Goal: Information Seeking & Learning: Learn about a topic

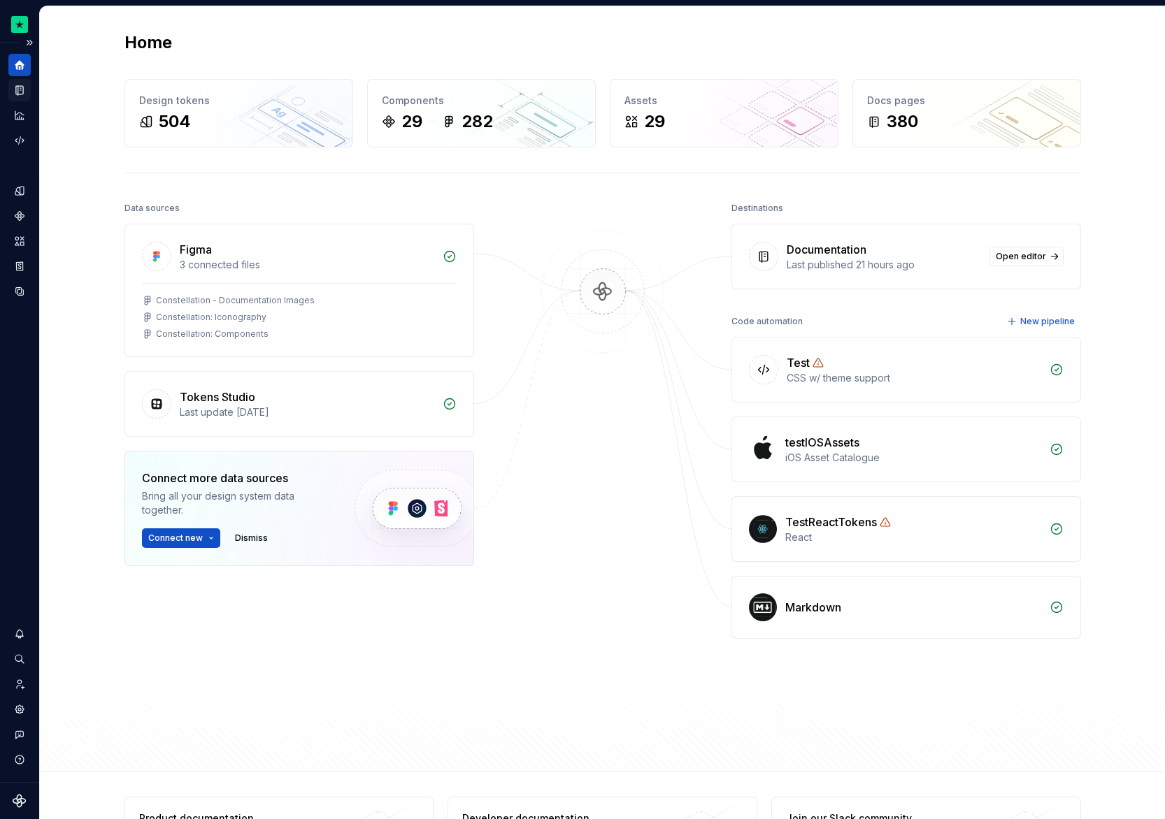
click at [21, 94] on icon "Documentation" at bounding box center [19, 90] width 13 height 13
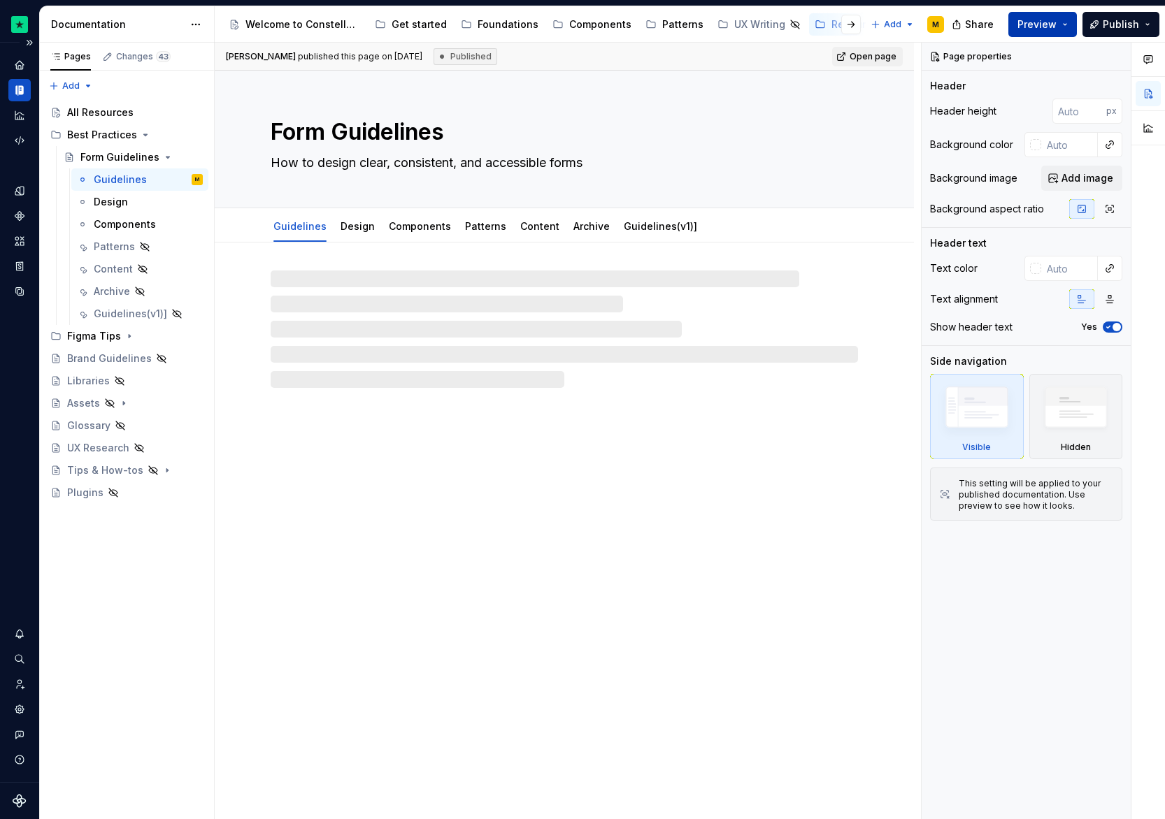
click at [1032, 25] on span "Preview" at bounding box center [1036, 24] width 39 height 14
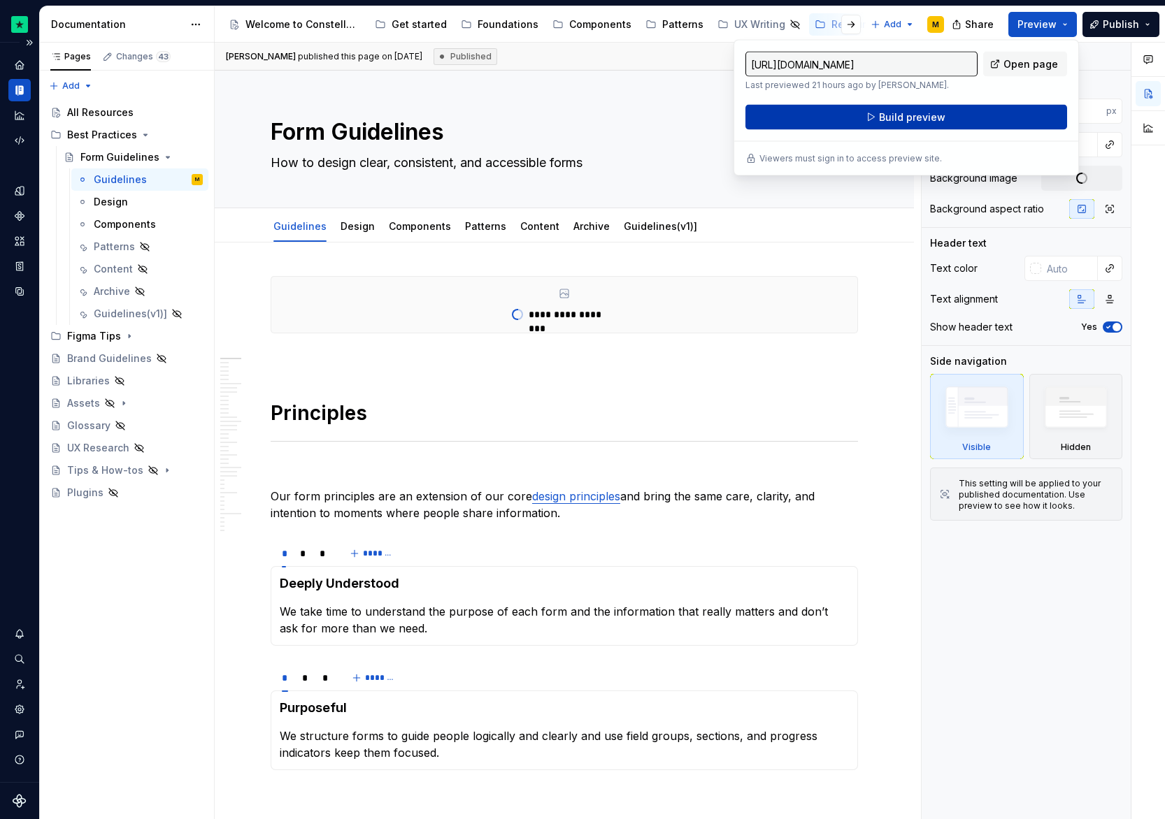
click at [942, 128] on button "Build preview" at bounding box center [906, 117] width 322 height 25
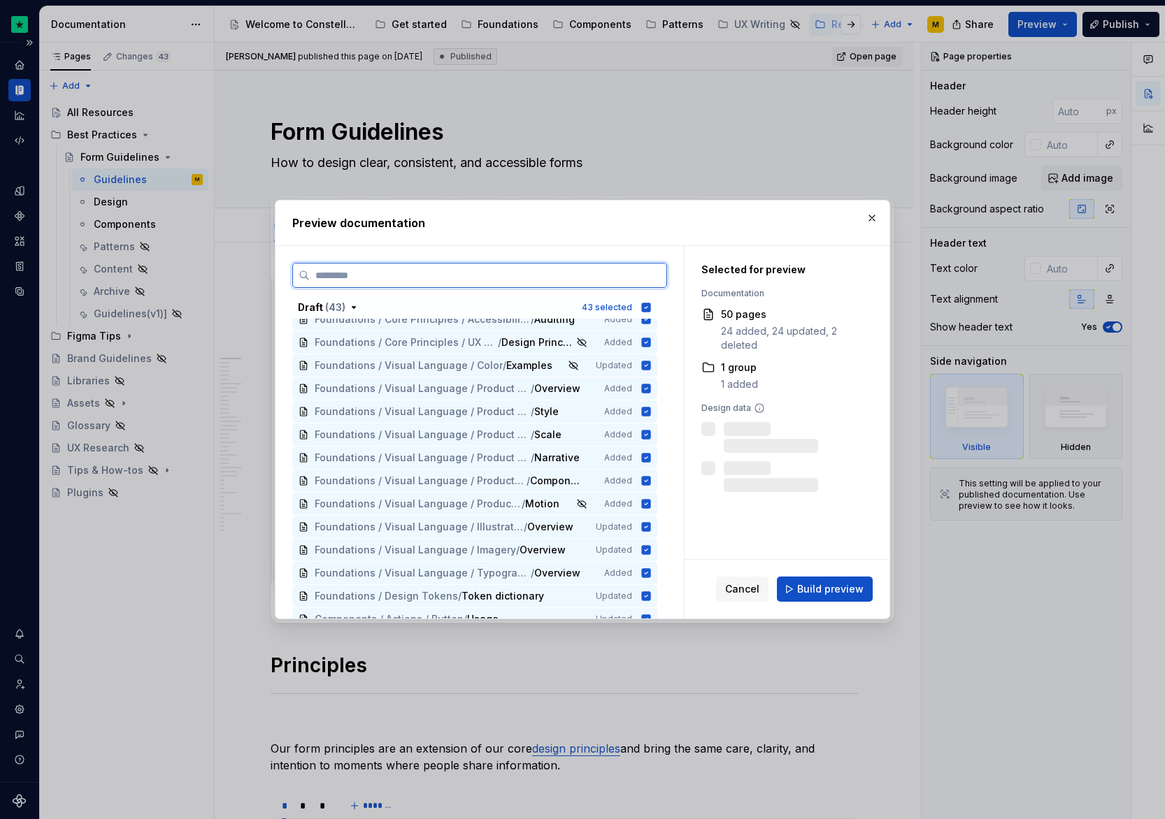
scroll to position [913, 0]
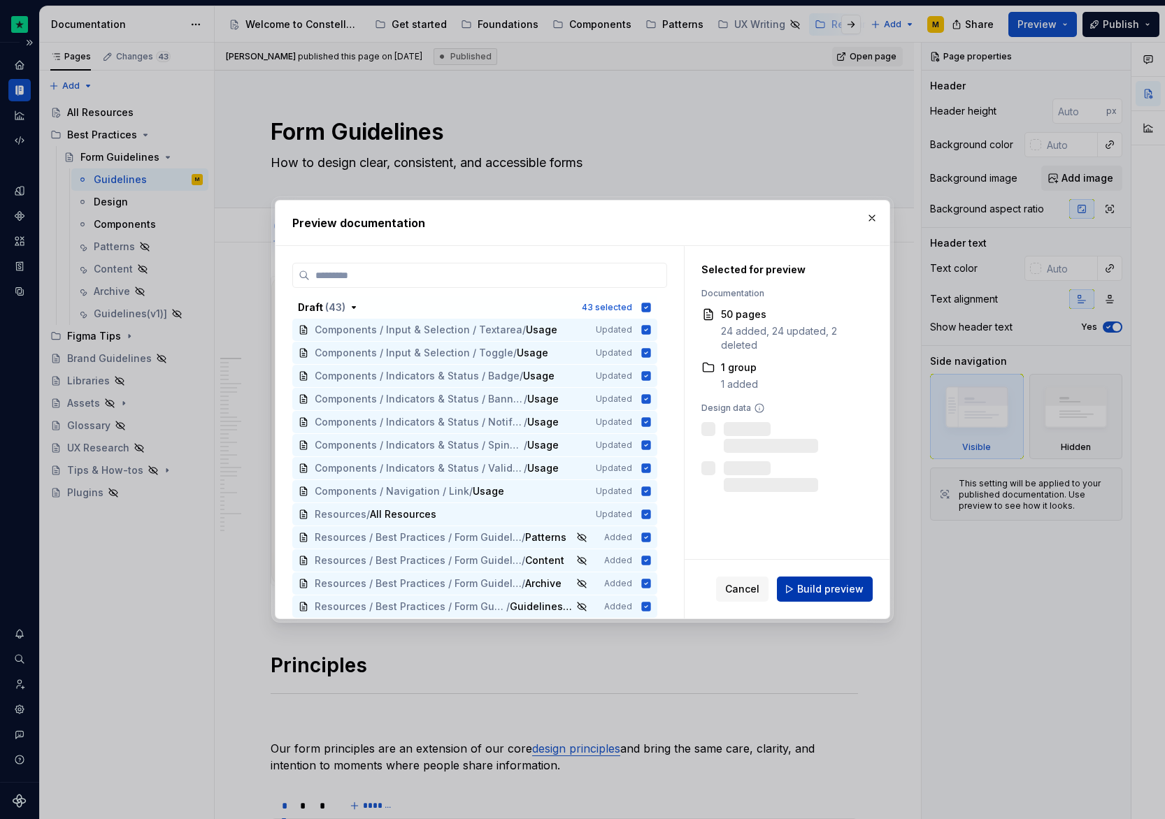
click at [846, 586] on span "Build preview" at bounding box center [830, 589] width 66 height 14
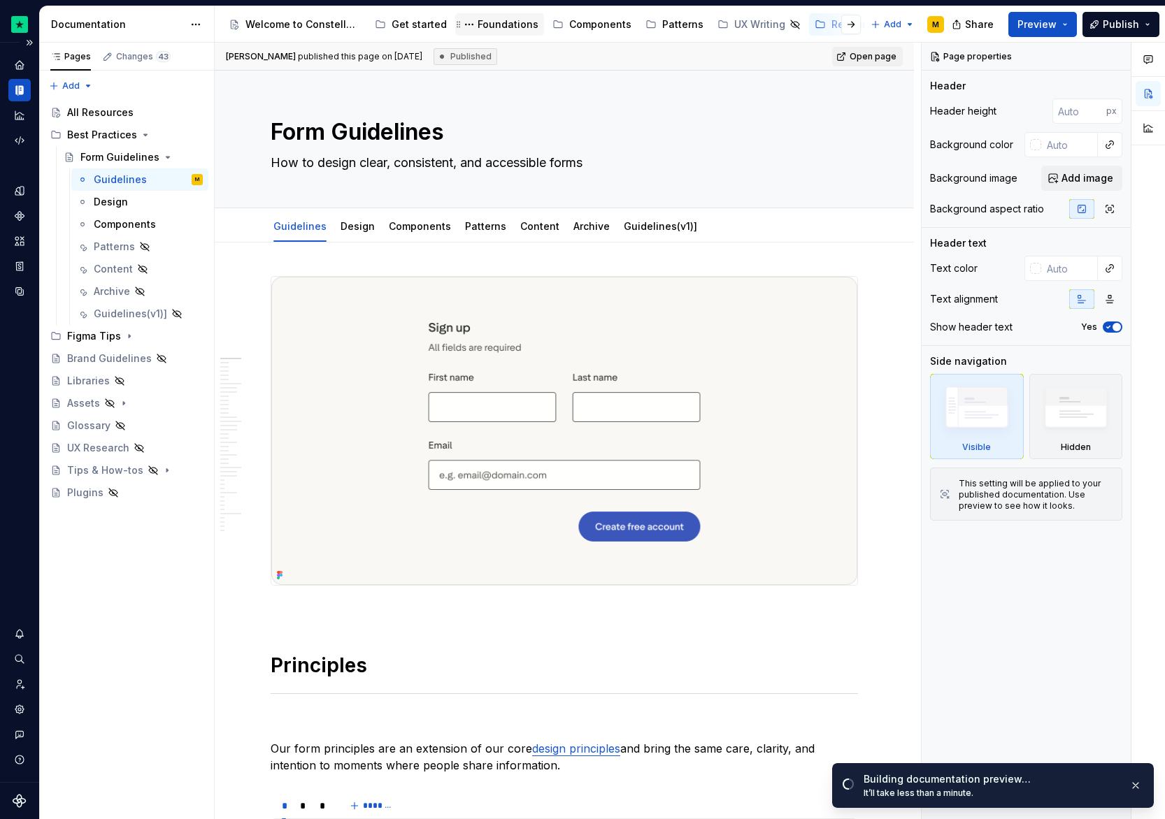
click at [482, 27] on div "Foundations" at bounding box center [508, 24] width 61 height 14
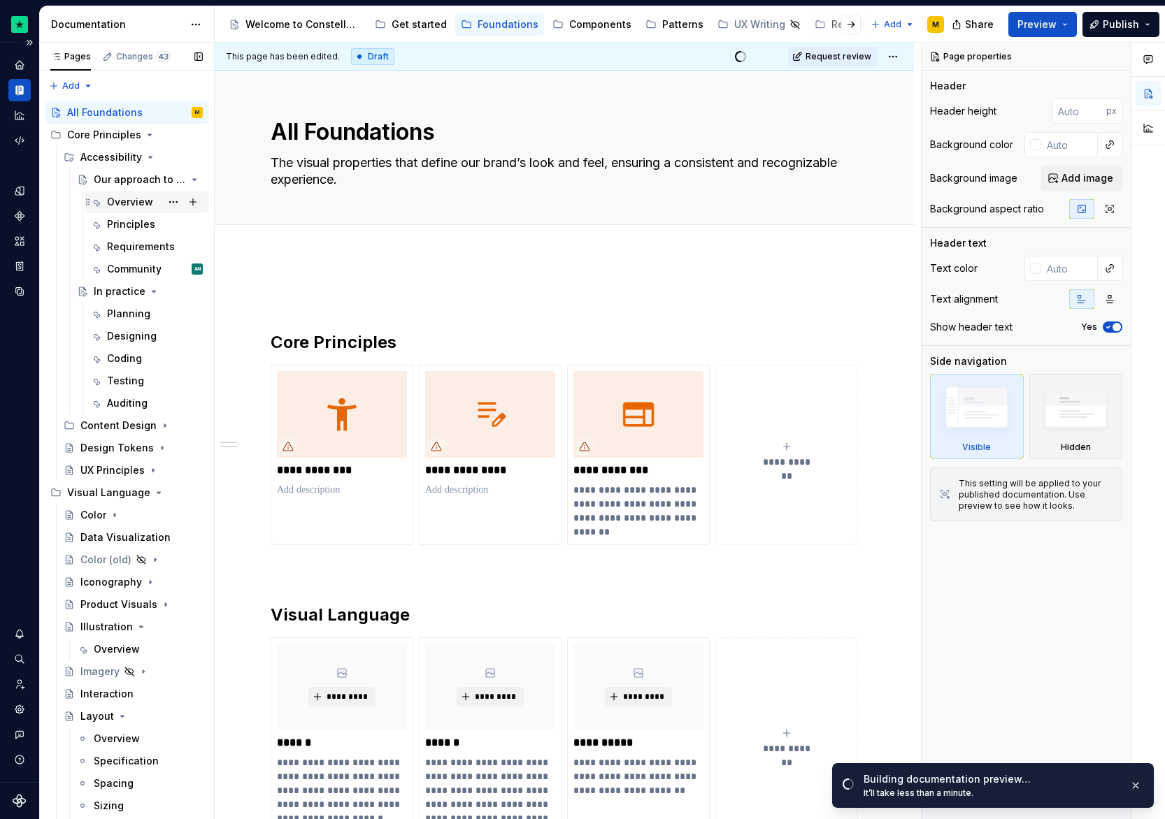
click at [124, 196] on div "Overview" at bounding box center [130, 202] width 46 height 14
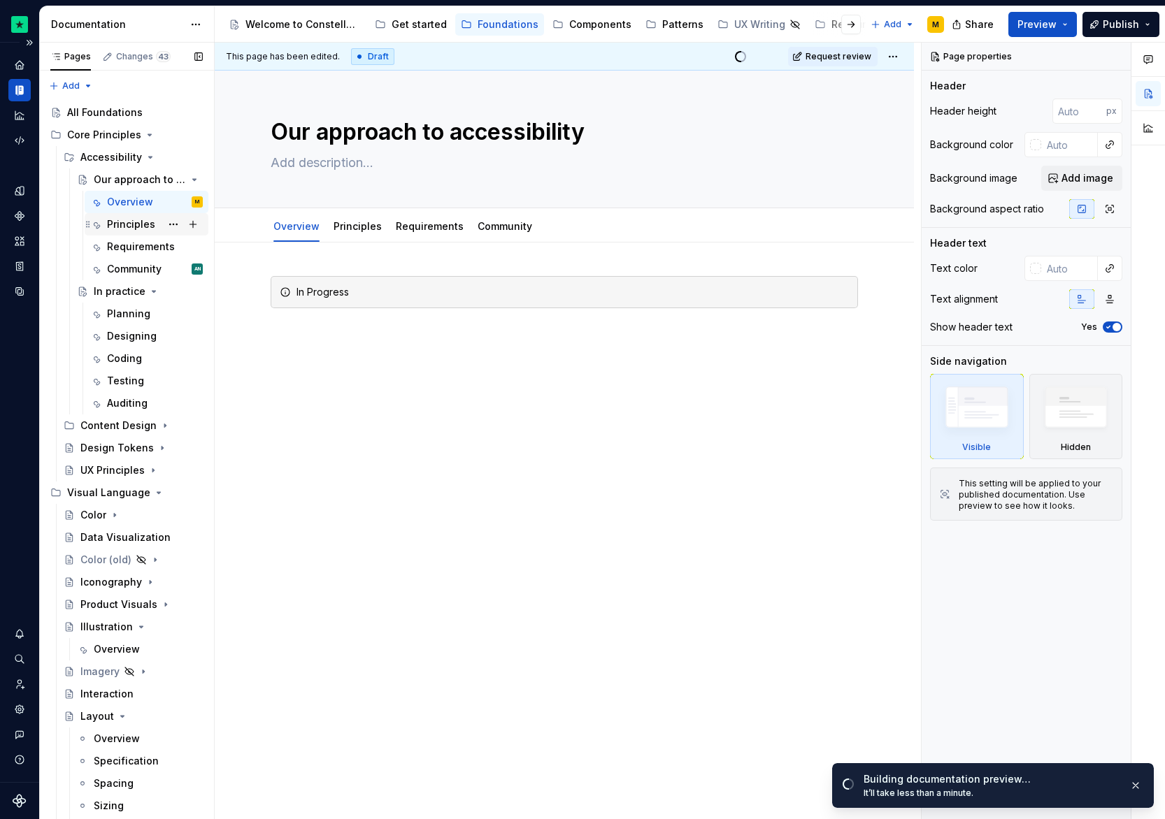
click at [106, 224] on div "Principles" at bounding box center [146, 225] width 113 height 20
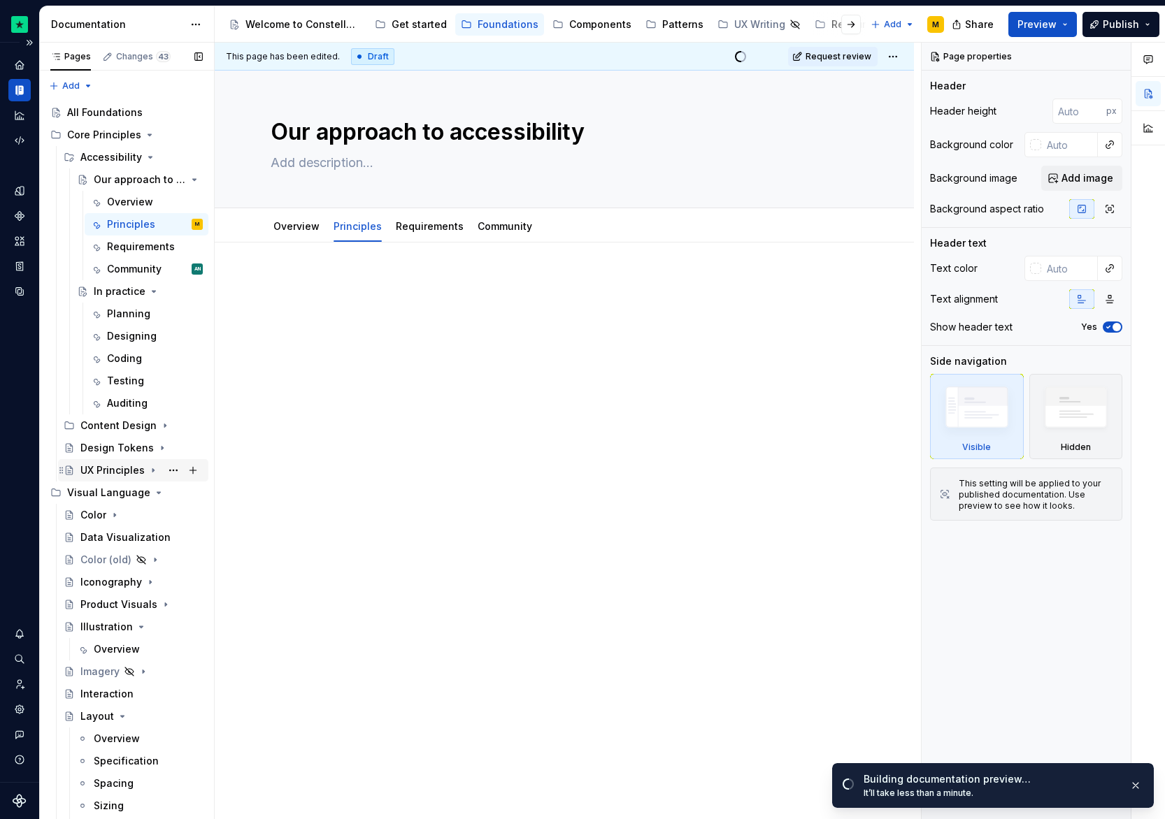
click at [113, 473] on div "UX Principles" at bounding box center [112, 471] width 64 height 14
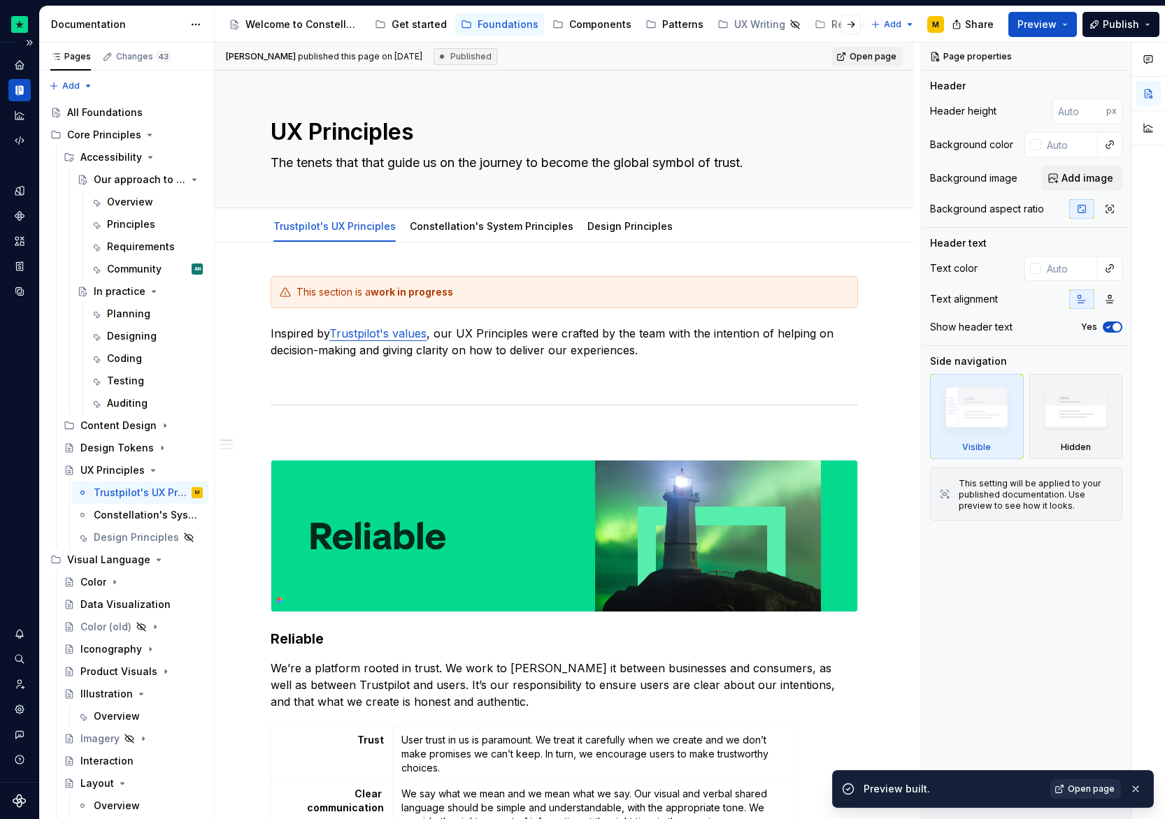
click at [1061, 789] on link "Open page" at bounding box center [1085, 790] width 71 height 20
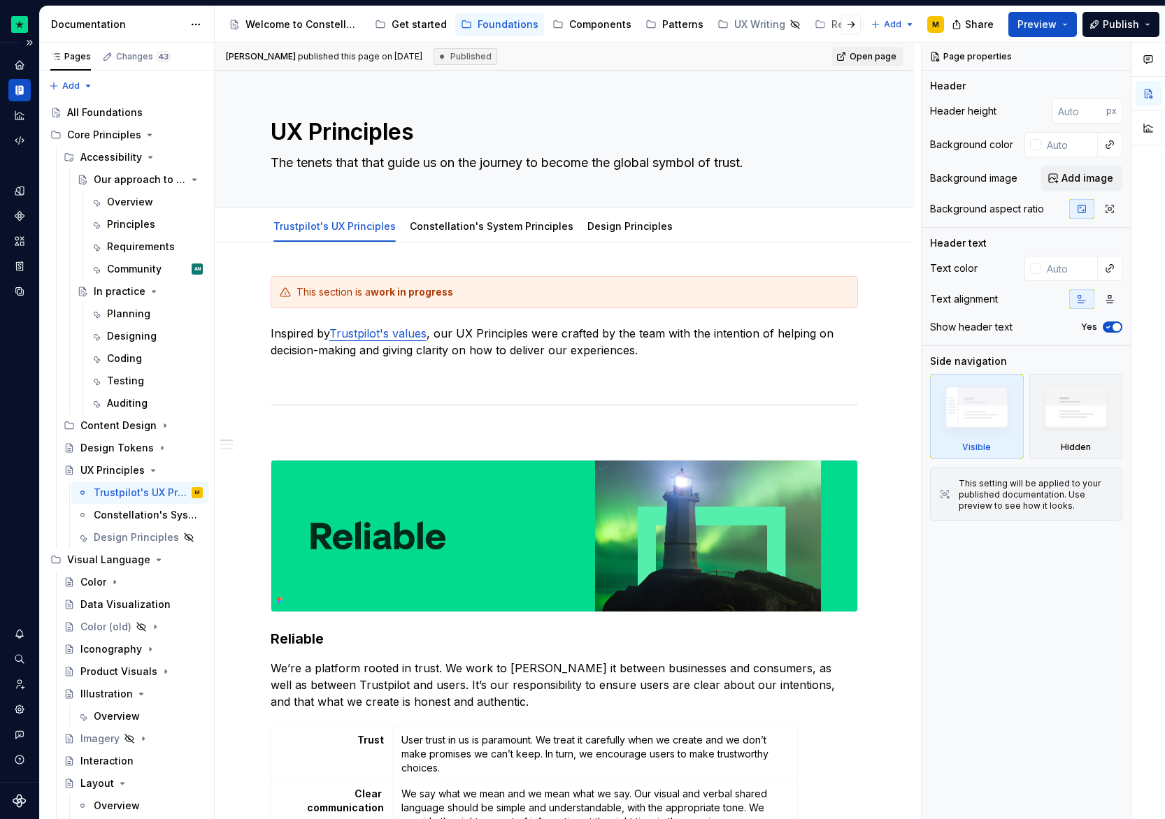
type textarea "*"
